Goal: Task Accomplishment & Management: Manage account settings

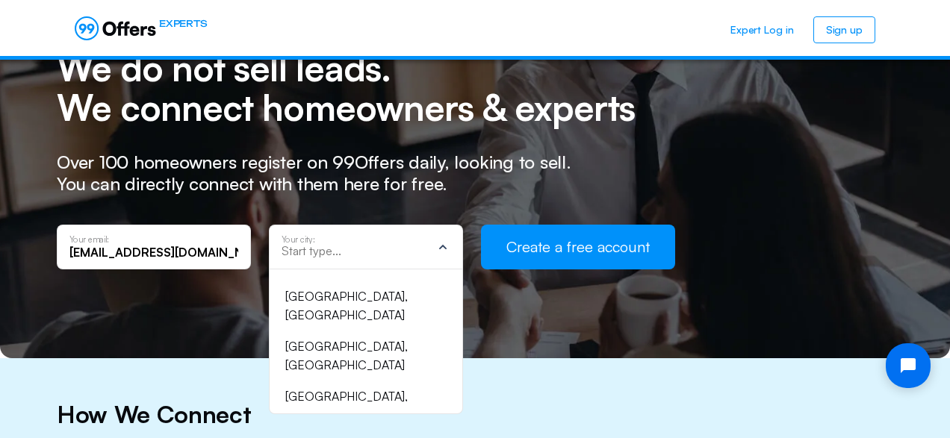
click at [329, 258] on div at bounding box center [357, 251] width 150 height 15
click at [325, 250] on input "text" at bounding box center [357, 250] width 150 height 13
type input "mans"
click at [315, 338] on div "[GEOGRAPHIC_DATA], [GEOGRAPHIC_DATA]" at bounding box center [356, 357] width 143 height 38
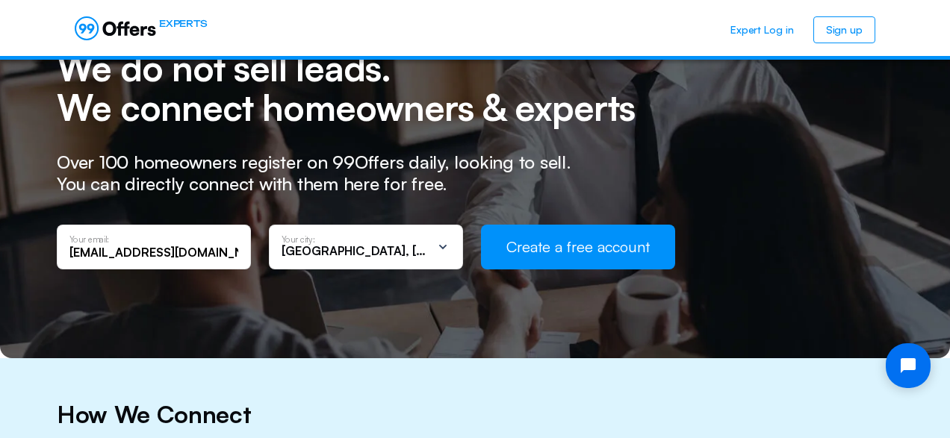
click at [436, 246] on icon at bounding box center [443, 247] width 15 height 15
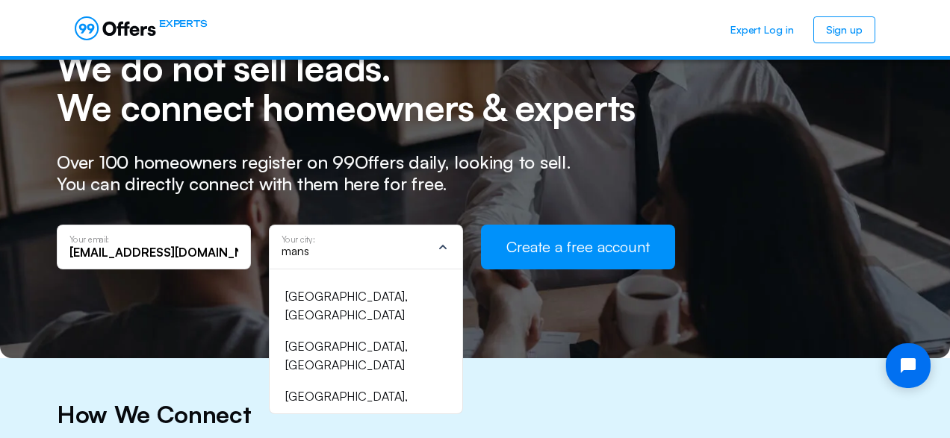
click at [374, 255] on input "mans" at bounding box center [357, 250] width 150 height 13
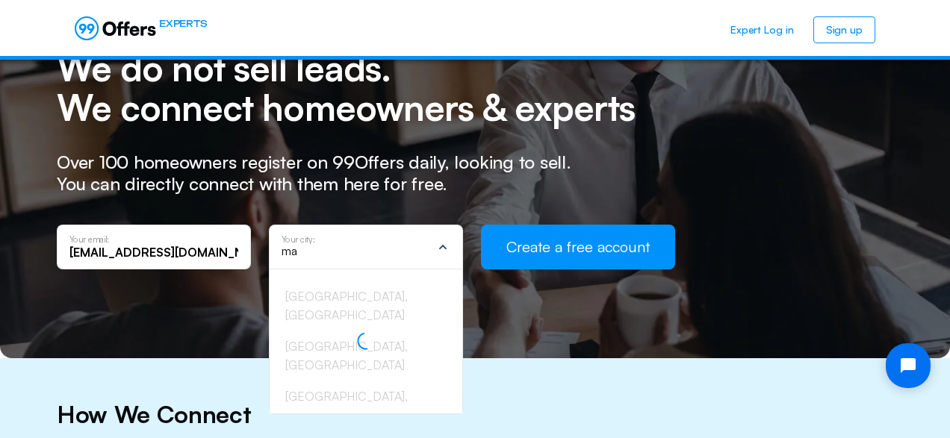
type input "m"
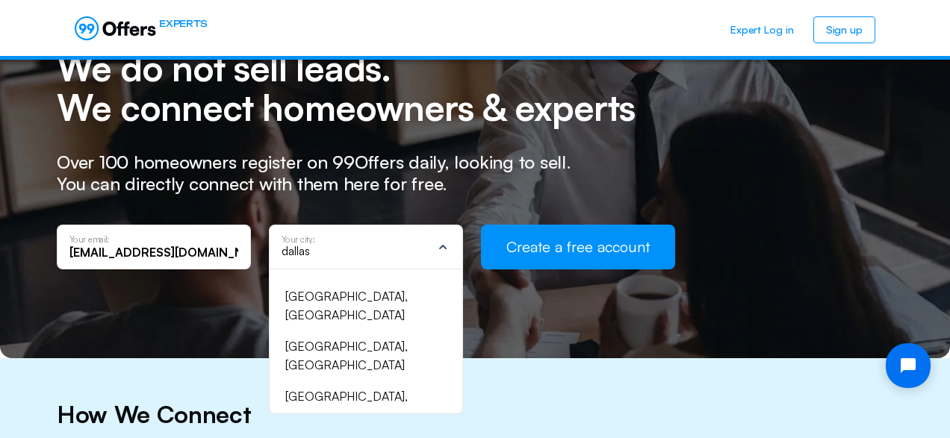
type input "dallas"
click at [353, 297] on div "[GEOGRAPHIC_DATA], [GEOGRAPHIC_DATA]" at bounding box center [356, 307] width 143 height 38
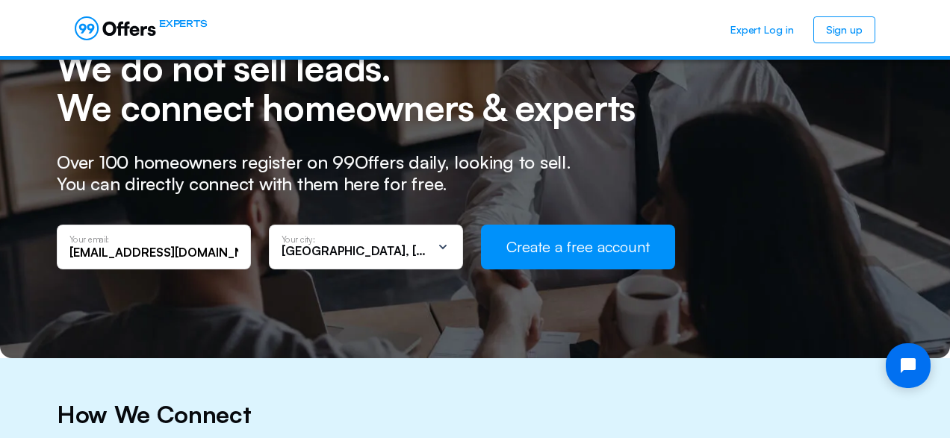
click at [555, 250] on button "Create a free account" at bounding box center [578, 247] width 194 height 45
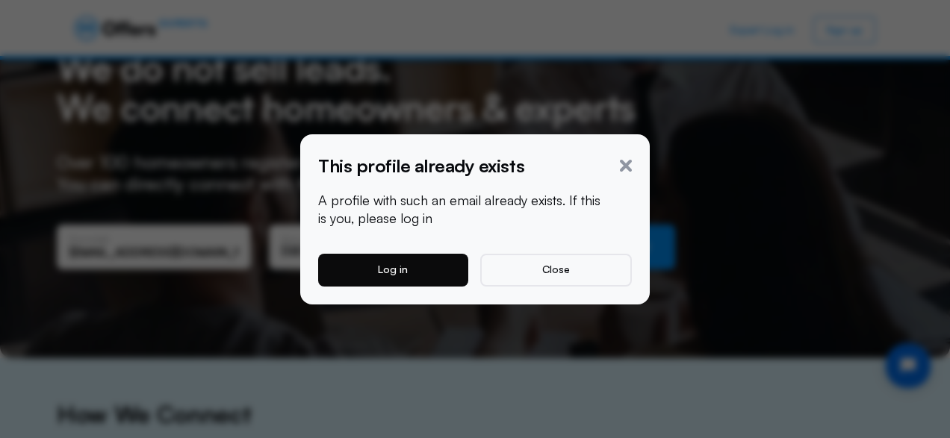
click at [412, 270] on button "Log in" at bounding box center [393, 270] width 150 height 33
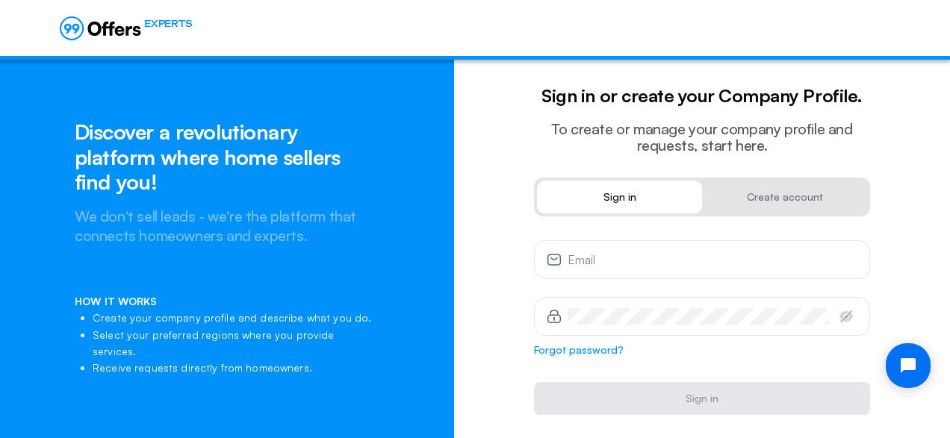
click at [626, 207] on link "Sign in" at bounding box center [619, 197] width 165 height 33
click at [622, 264] on input "email" at bounding box center [713, 265] width 290 height 16
type input "[EMAIL_ADDRESS][DOMAIN_NAME]"
click at [639, 312] on div "Password" at bounding box center [698, 317] width 261 height 16
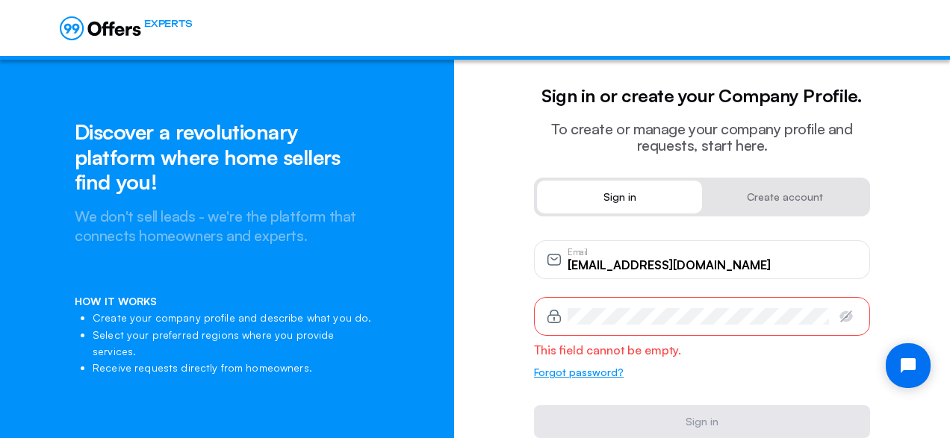
click at [604, 349] on form "[EMAIL_ADDRESS][DOMAIN_NAME] Email Password This field cannot be empty. Forgot …" at bounding box center [702, 340] width 336 height 198
click at [595, 370] on button "Forgot password?" at bounding box center [579, 373] width 90 height 16
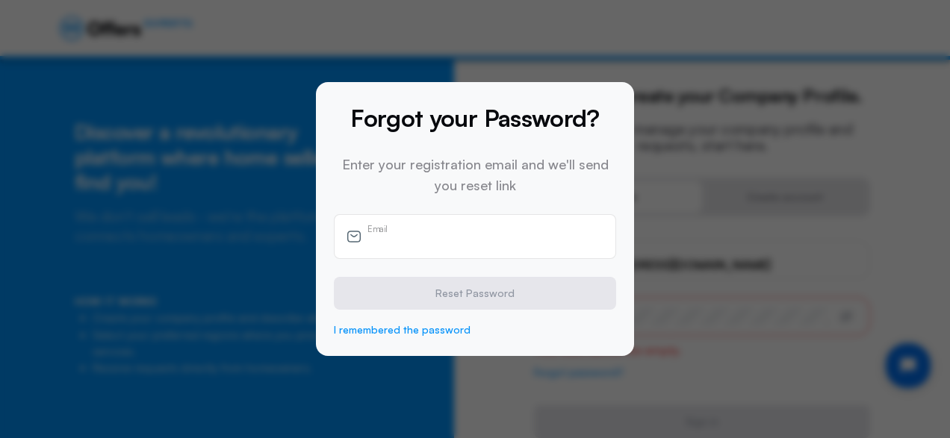
click at [504, 239] on input "email" at bounding box center [486, 242] width 236 height 16
type input "[EMAIL_ADDRESS][DOMAIN_NAME]"
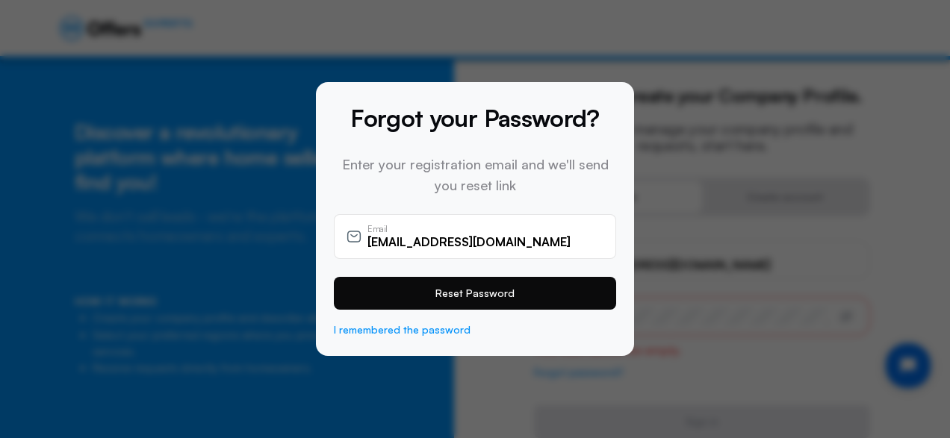
click at [475, 304] on button "Reset Password" at bounding box center [475, 293] width 282 height 33
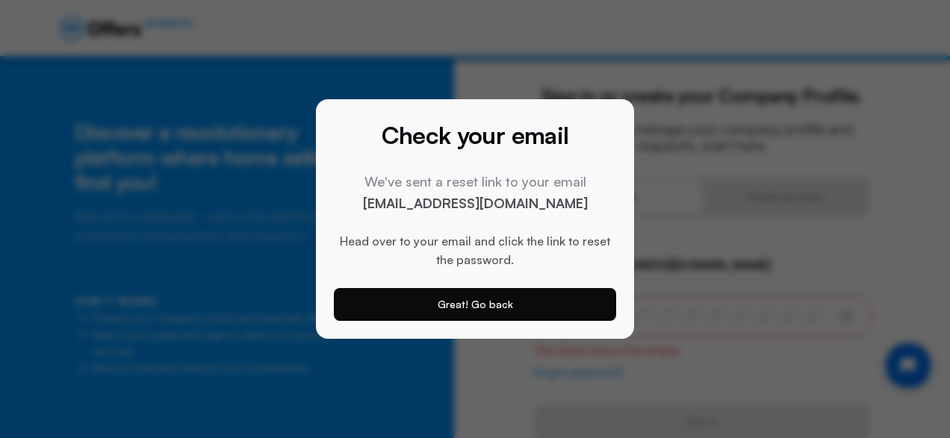
click at [453, 303] on button "Great! Go back" at bounding box center [475, 304] width 282 height 33
